Goal: Transaction & Acquisition: Purchase product/service

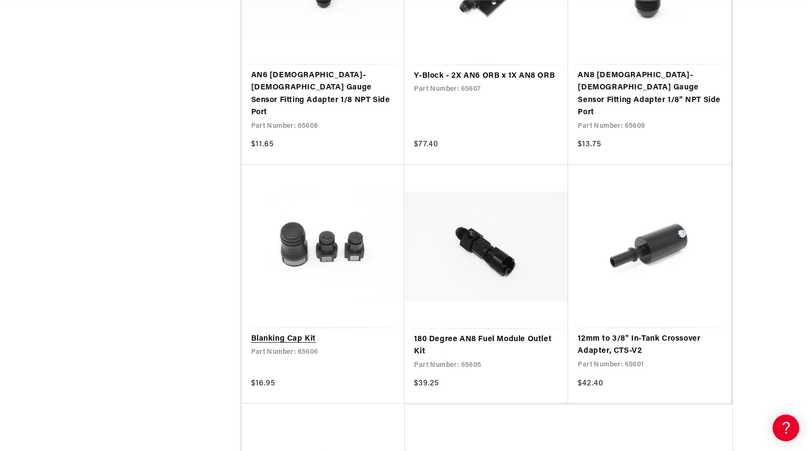
click at [325, 333] on link "Blanking Cap Kit" at bounding box center [323, 339] width 144 height 13
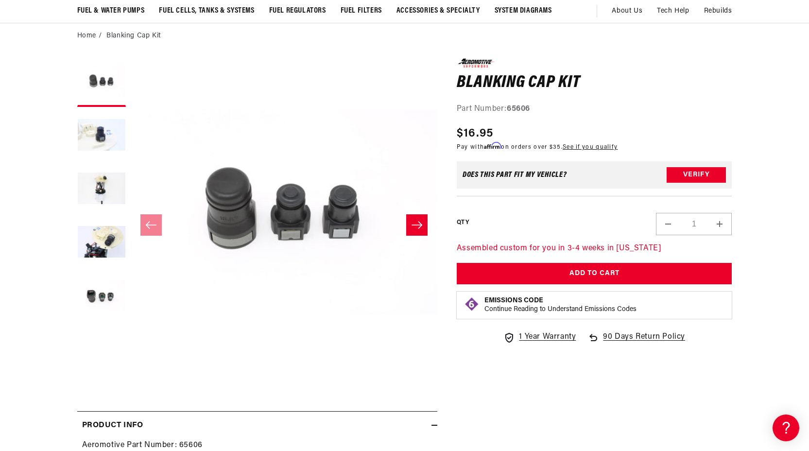
scroll to position [0, 384]
click at [417, 226] on icon "Slide right" at bounding box center [417, 225] width 12 height 10
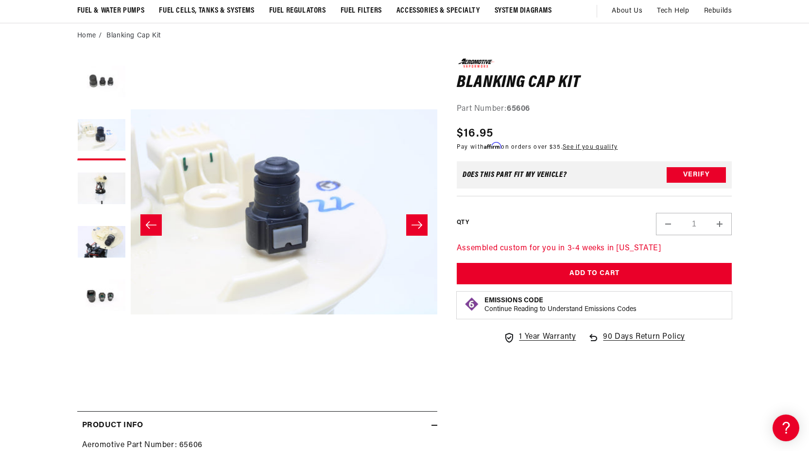
scroll to position [0, 0]
click at [416, 225] on icon "Slide right" at bounding box center [417, 224] width 11 height 7
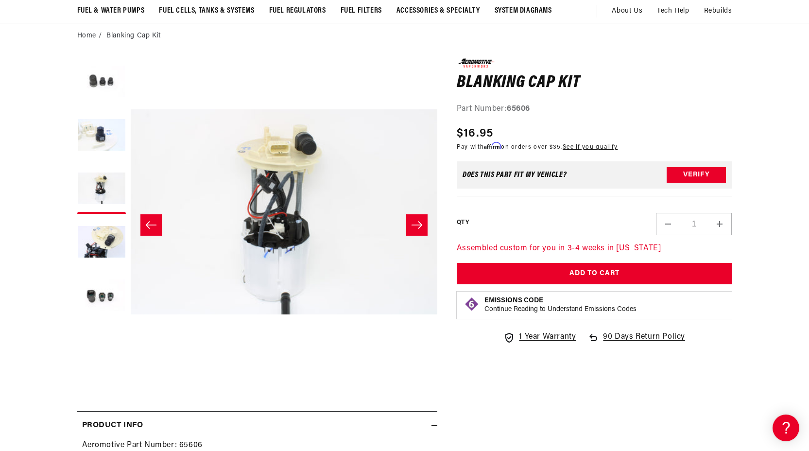
scroll to position [0, 384]
click at [416, 225] on icon "Slide right" at bounding box center [417, 224] width 11 height 7
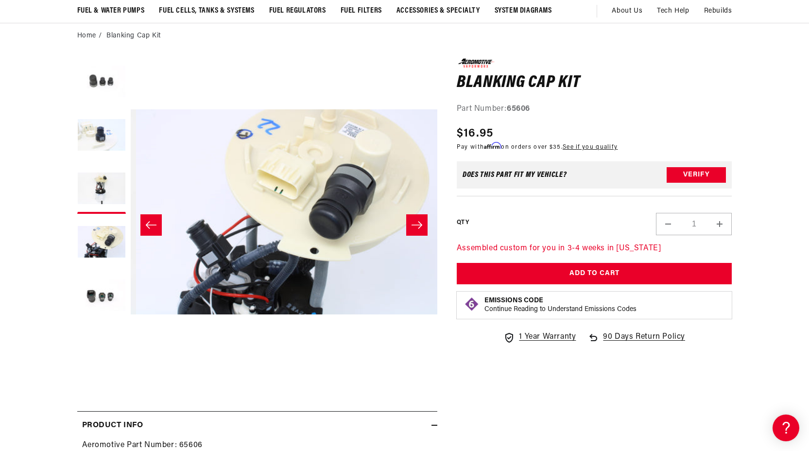
scroll to position [0, 921]
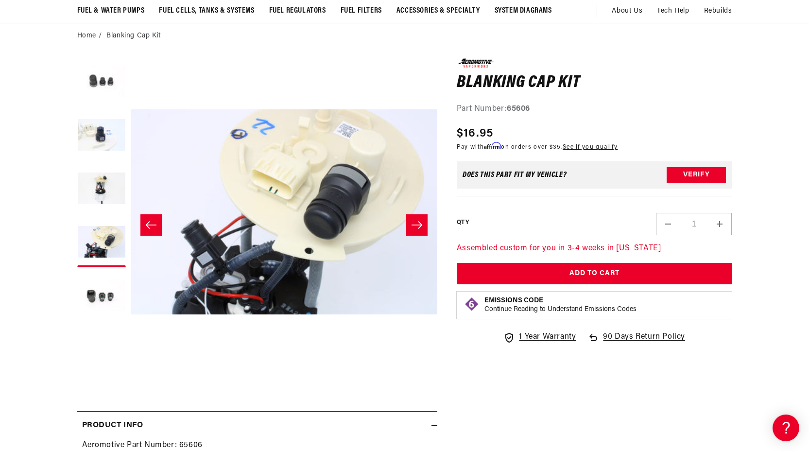
click at [416, 225] on icon "Slide right" at bounding box center [417, 224] width 11 height 7
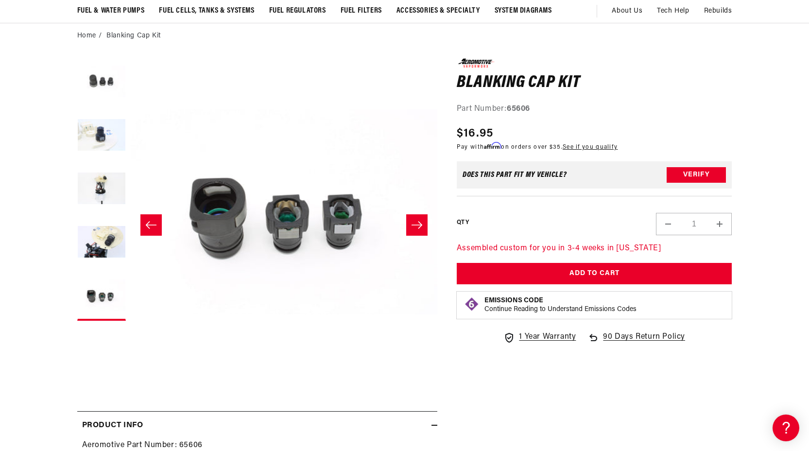
scroll to position [0, 0]
click at [416, 225] on icon "Slide right" at bounding box center [417, 224] width 11 height 7
drag, startPoint x: 457, startPoint y: 84, endPoint x: 579, endPoint y: 86, distance: 121.5
click at [579, 86] on h1 "Blanking Cap Kit" at bounding box center [595, 83] width 276 height 16
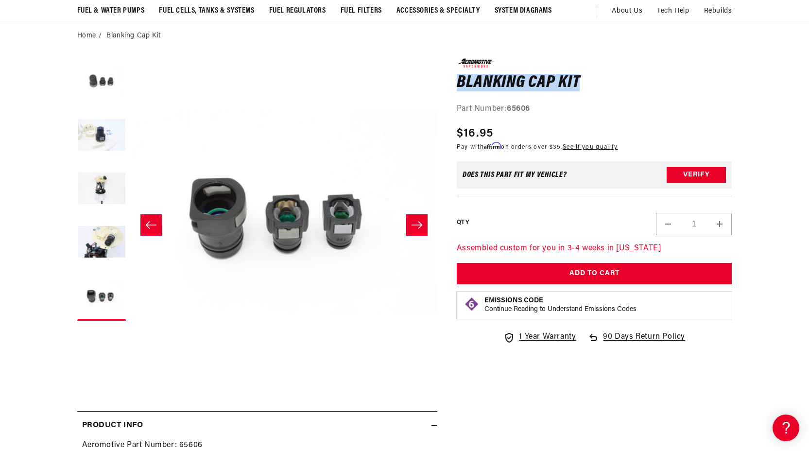
copy h1 "Blanking Cap Kit"
